Goal: Obtain resource: Obtain resource

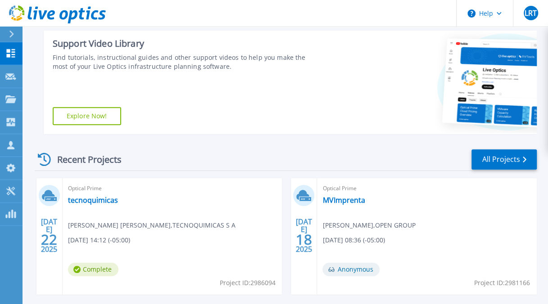
scroll to position [133, 0]
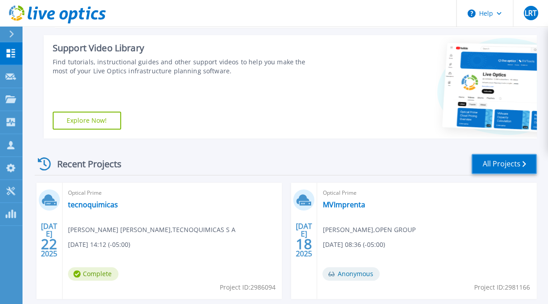
click at [493, 167] on link "All Projects" at bounding box center [503, 164] width 65 height 20
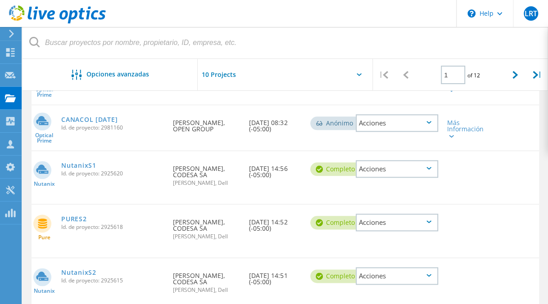
scroll to position [434, 0]
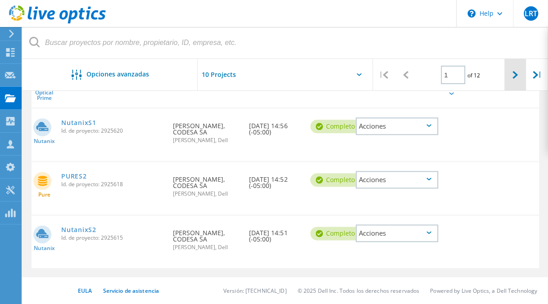
click at [513, 77] on icon at bounding box center [514, 75] width 5 height 8
type input "2"
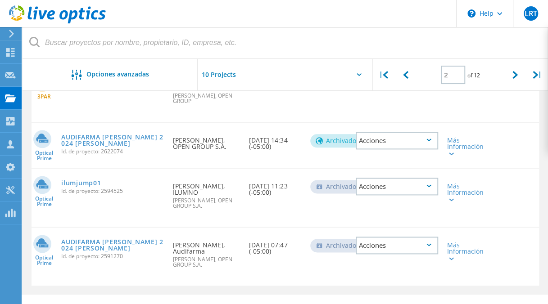
scroll to position [472, 0]
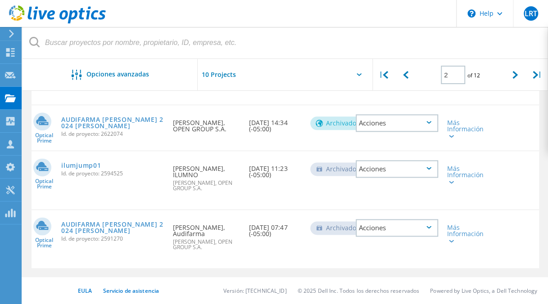
click at [430, 230] on div "Acciones" at bounding box center [397, 228] width 82 height 18
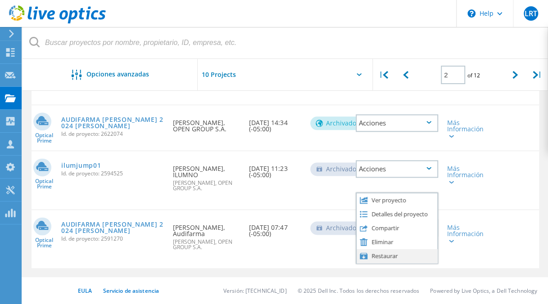
click at [380, 253] on div "Restaurar" at bounding box center [396, 256] width 81 height 14
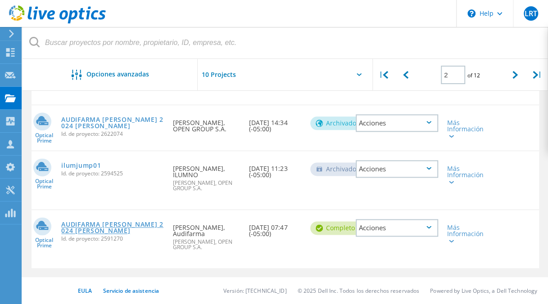
click at [86, 229] on link "AUDIFARMA JULIO 2024 DATACENTER PEREIRA" at bounding box center [112, 227] width 103 height 13
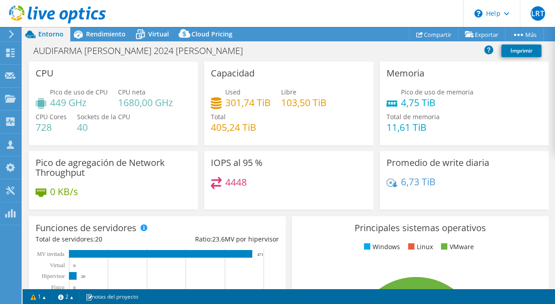
select select "USD"
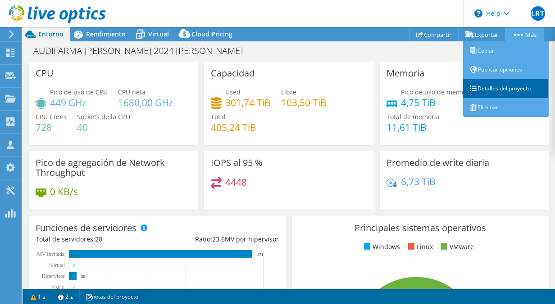
click at [500, 87] on link "Detalles del proyecto" at bounding box center [506, 88] width 86 height 19
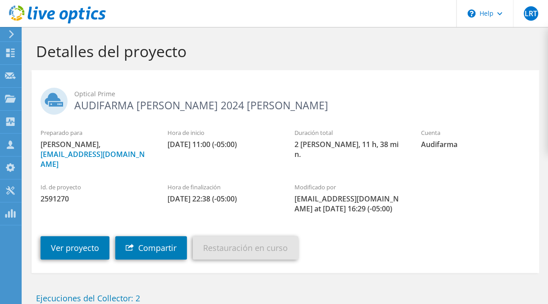
click at [131, 101] on h2 "Optical Prime AUDIFARMA JULIO 2024 DATACENTER PEREIRA" at bounding box center [285, 99] width 489 height 23
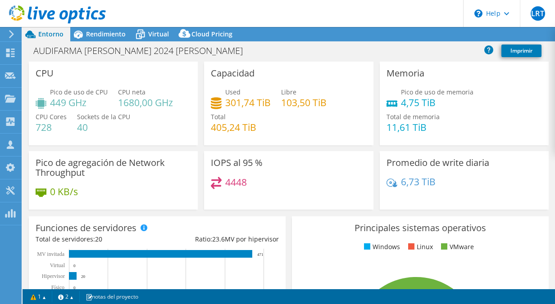
select select "USD"
click at [50, 14] on icon at bounding box center [57, 14] width 97 height 18
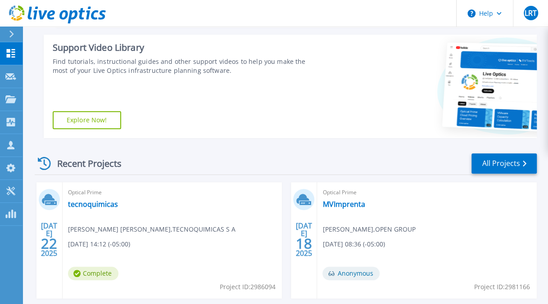
scroll to position [134, 0]
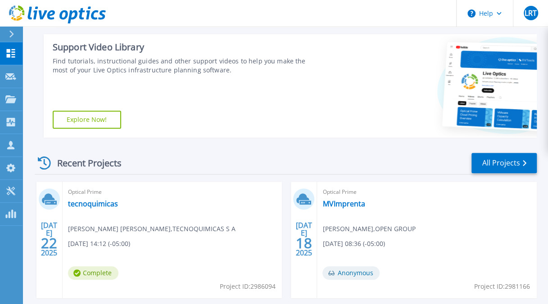
click at [91, 118] on link "Explore Now!" at bounding box center [87, 120] width 68 height 18
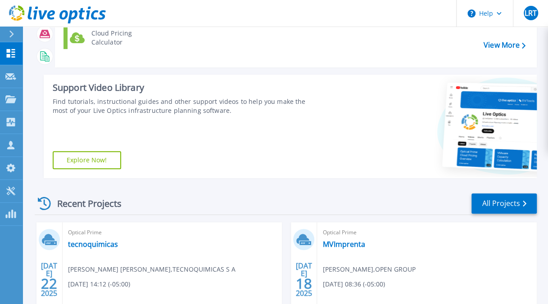
scroll to position [91, 0]
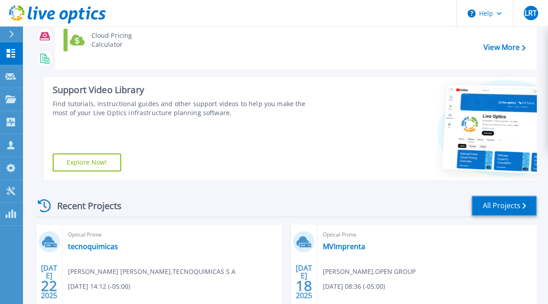
click at [511, 211] on link "All Projects" at bounding box center [503, 206] width 65 height 20
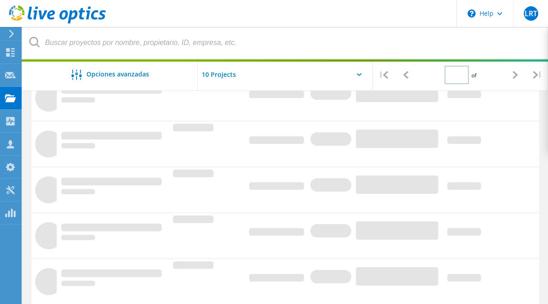
type input "2"
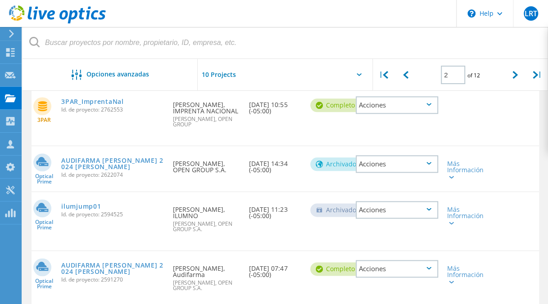
scroll to position [472, 0]
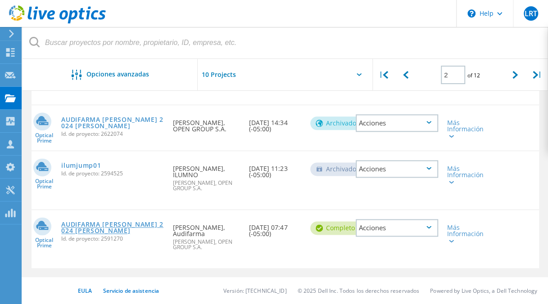
click at [99, 230] on link "AUDIFARMA [PERSON_NAME] 2024 [PERSON_NAME]" at bounding box center [112, 227] width 103 height 13
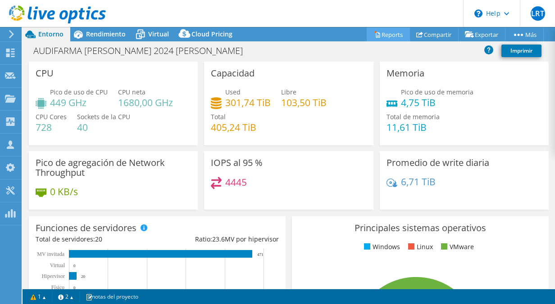
click at [389, 37] on link "Reports" at bounding box center [387, 34] width 43 height 14
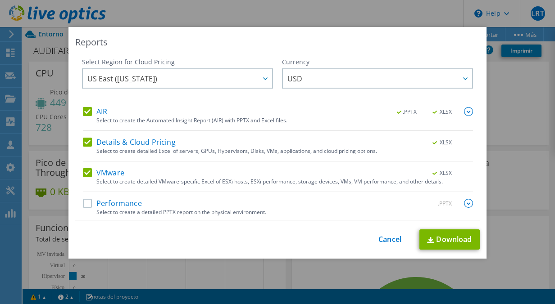
click at [125, 202] on label "Performance" at bounding box center [112, 203] width 59 height 9
click at [0, 0] on input "Performance" at bounding box center [0, 0] width 0 height 0
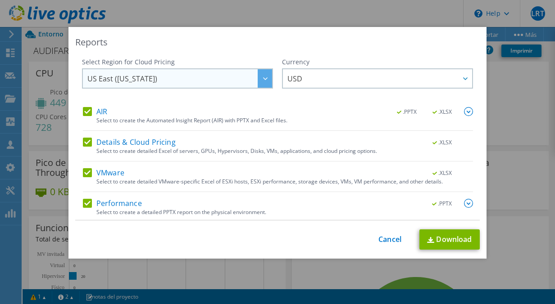
click at [175, 73] on span "US East (Virginia)" at bounding box center [179, 78] width 185 height 18
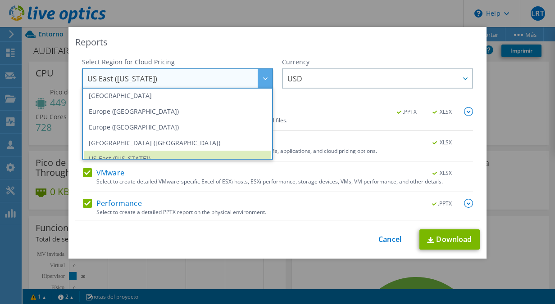
scroll to position [122, 0]
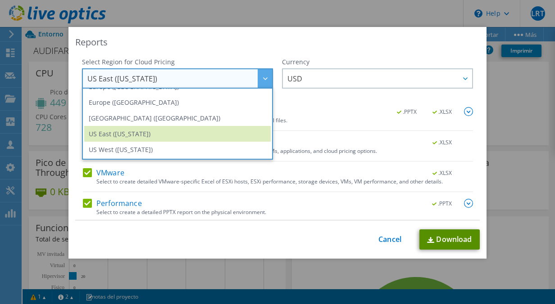
click at [440, 237] on link "Download" at bounding box center [449, 240] width 60 height 20
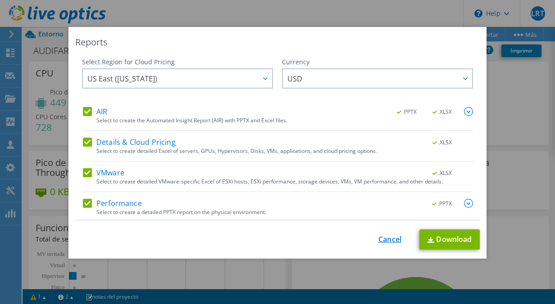
click at [384, 239] on link "Cancel" at bounding box center [389, 239] width 23 height 9
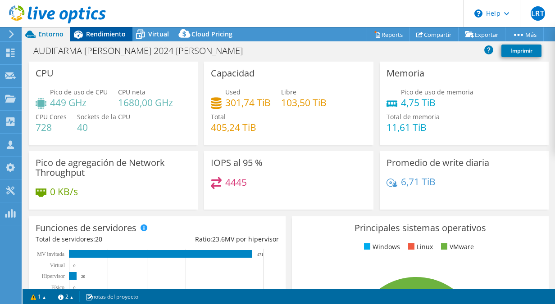
click at [105, 37] on span "Rendimiento" at bounding box center [106, 34] width 40 height 9
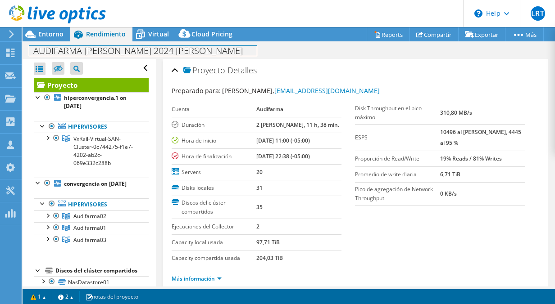
click at [142, 48] on h1 "AUDIFARMA JULIO 2024 DATACENTER PEREIRA" at bounding box center [142, 51] width 227 height 10
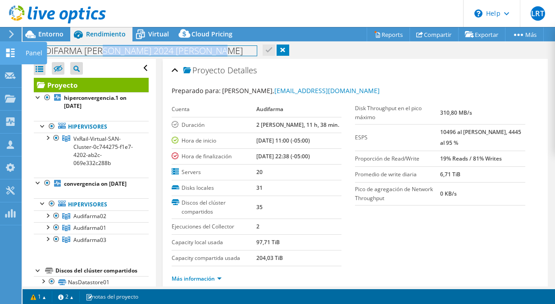
drag, startPoint x: 221, startPoint y: 51, endPoint x: 18, endPoint y: 47, distance: 203.5
click at [18, 47] on div "LRT Asociado de canal Leonardo Rojas Triana lrojas@opengroupsa.com OPEN GROUP S…" at bounding box center [277, 152] width 555 height 304
drag, startPoint x: 224, startPoint y: 52, endPoint x: 0, endPoint y: 45, distance: 224.3
click at [0, 45] on html "LRT Asociado de canal Leonardo Rojas Triana lrojas@opengroupsa.com OPEN GROUP S…" at bounding box center [277, 152] width 555 height 304
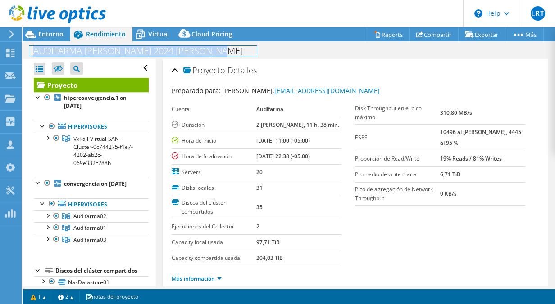
drag, startPoint x: 225, startPoint y: 49, endPoint x: 27, endPoint y: 54, distance: 197.7
click at [27, 54] on div "AUDIFARMA JULIO 2024 DATACENTER PEREIRA Imprimir" at bounding box center [289, 50] width 532 height 17
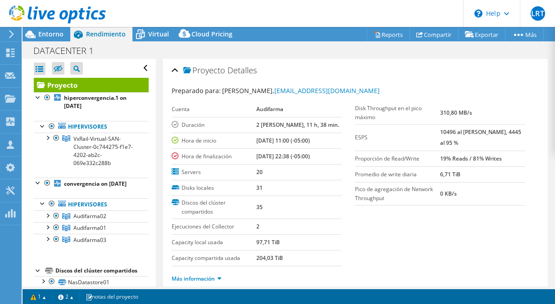
click at [350, 50] on div "DATACENTER 1 Imprimir" at bounding box center [289, 50] width 532 height 17
click at [225, 95] on div "Preparado para: Francisco J Cuero, francisco.cuero@audifarma.com.co" at bounding box center [354, 91] width 367 height 10
drag, startPoint x: 273, startPoint y: 88, endPoint x: 394, endPoint y: 84, distance: 121.6
click at [394, 84] on div "Preparado para: Francisco J Cuero, francisco.cuero@audifarma.com.co Cuenta Audi…" at bounding box center [354, 186] width 367 height 211
click at [513, 78] on div "Proyecto Detalles" at bounding box center [354, 70] width 367 height 19
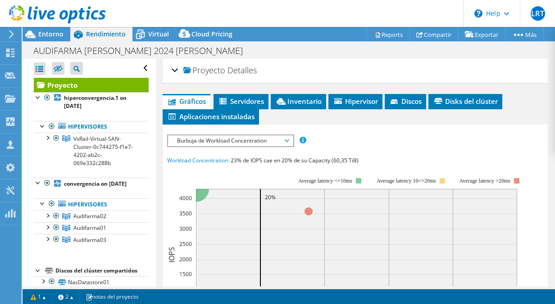
click at [356, 146] on div "ESPS Disk Throughput Tamaño de E/S Latencia Profundidad de la cola Porcentaje d…" at bounding box center [355, 301] width 376 height 333
click at [49, 220] on div at bounding box center [47, 215] width 9 height 9
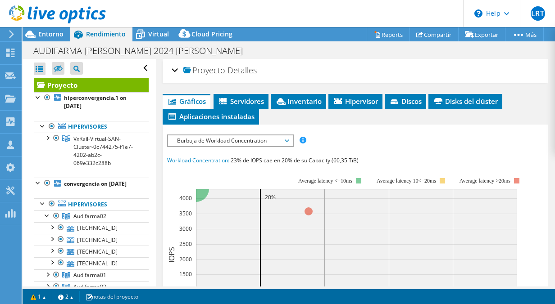
drag, startPoint x: 104, startPoint y: 222, endPoint x: 398, endPoint y: 137, distance: 305.5
click at [398, 137] on div "ESPS Disk Throughput Tamaño de E/S Latencia Profundidad de la cola Porcentaje d…" at bounding box center [355, 141] width 376 height 12
click at [49, 35] on span "Entorno" at bounding box center [50, 34] width 25 height 9
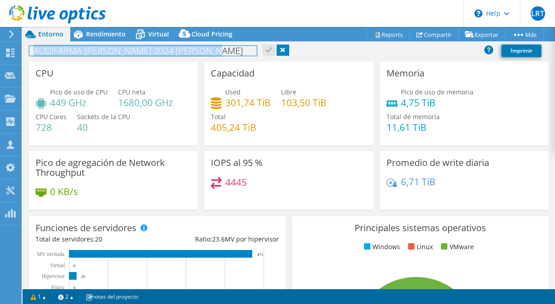
drag, startPoint x: 216, startPoint y: 53, endPoint x: 29, endPoint y: 53, distance: 187.2
click at [29, 53] on h1 "AUDIFARMA JULIO 2024 DATACENTER PEREIRA" at bounding box center [142, 51] width 227 height 10
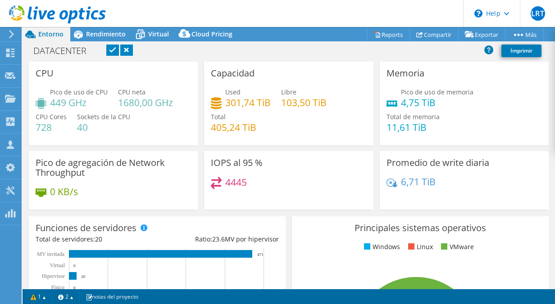
click at [267, 58] on div "DATACENTER Imprimir" at bounding box center [289, 50] width 532 height 17
click at [113, 51] on link at bounding box center [112, 50] width 13 height 11
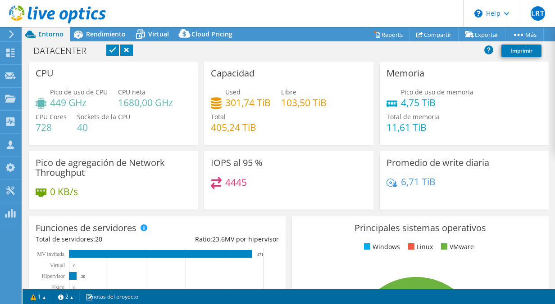
click at [311, 42] on div "DATACENTER Imprimir" at bounding box center [289, 50] width 532 height 17
click at [127, 51] on link at bounding box center [126, 50] width 13 height 11
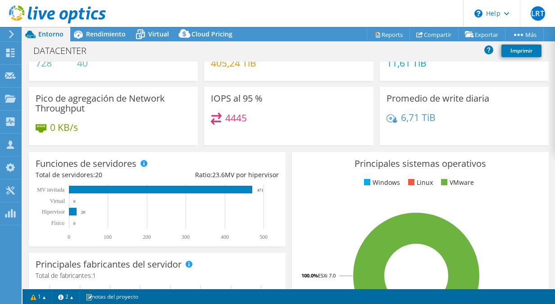
scroll to position [0, 0]
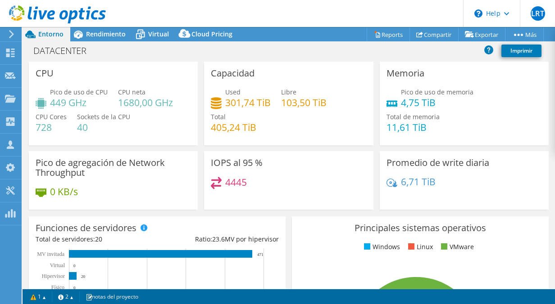
drag, startPoint x: 401, startPoint y: 140, endPoint x: 434, endPoint y: 120, distance: 38.8
click at [434, 120] on div "Pico de uso de memoria 4,75 TiB Total de memoria 11,61 TiB" at bounding box center [463, 114] width 155 height 54
click at [540, 122] on div "Memoria Pico de uso de memoria 4,75 TiB Total de memoria 11,61 TiB" at bounding box center [463, 104] width 169 height 84
